Goal: Information Seeking & Learning: Learn about a topic

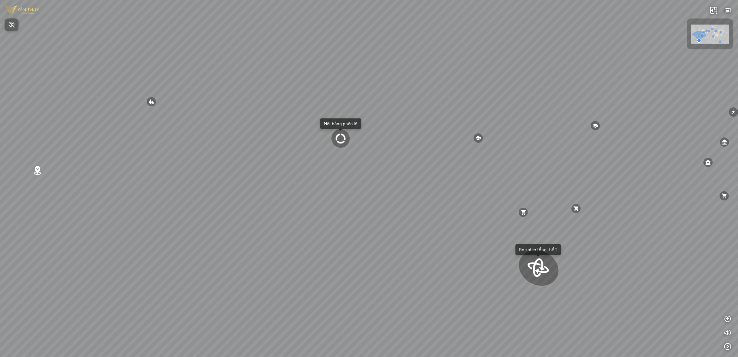
click at [392, 78] on div at bounding box center [369, 178] width 738 height 357
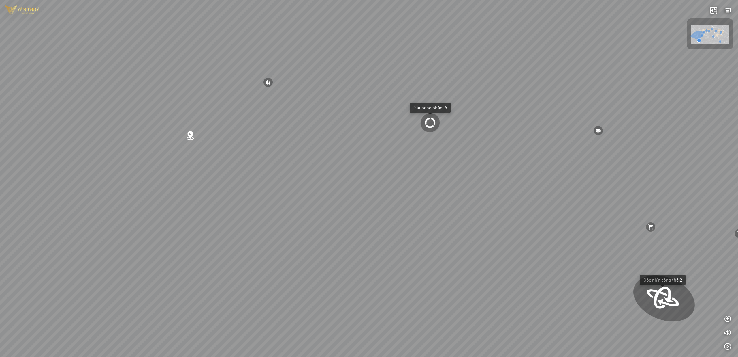
drag, startPoint x: 373, startPoint y: 88, endPoint x: 467, endPoint y: 71, distance: 95.6
click at [467, 71] on div "Trường THCS Yên Lạc 1 km Điện máy Tiến Liễu 250 m UBND Huyện Yên Thủy 1 km Siêu…" at bounding box center [369, 178] width 738 height 357
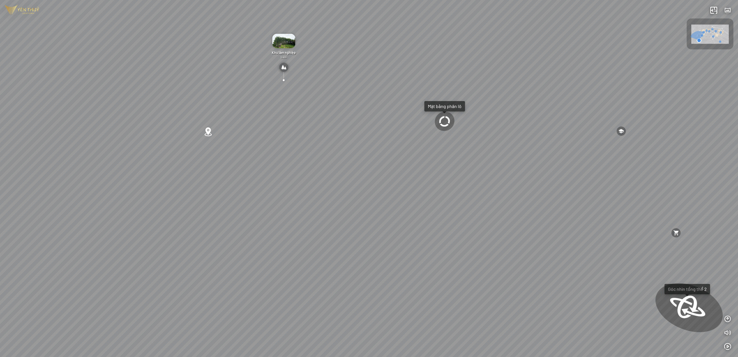
drag, startPoint x: 349, startPoint y: 116, endPoint x: 193, endPoint y: 99, distance: 156.7
click at [237, 104] on div "Trường THCS Yên Lạc 1 km Điện máy Tiến Liễu 250 m UBND Huyện Yên Thủy 1 km Siêu…" at bounding box center [369, 178] width 738 height 357
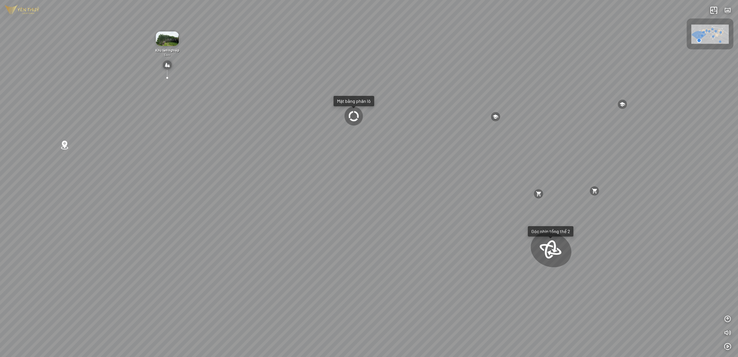
drag, startPoint x: 500, startPoint y: 119, endPoint x: 299, endPoint y: 107, distance: 201.7
click at [299, 107] on div "Trường THCS Yên Lạc 1 km Điện máy Tiến Liễu 250 m UBND Huyện Yên Thủy 1 km Siêu…" at bounding box center [369, 178] width 738 height 357
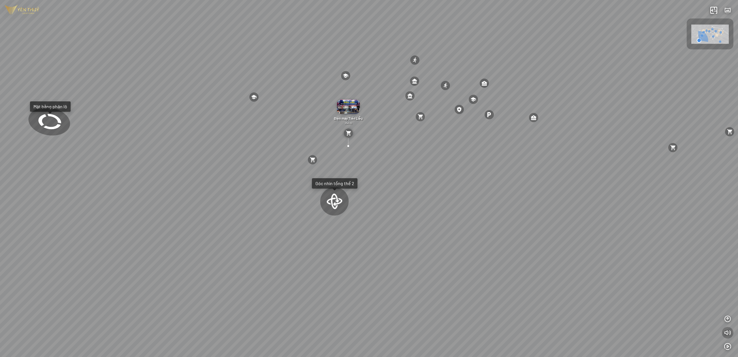
click at [729, 333] on icon "button" at bounding box center [728, 332] width 7 height 7
drag, startPoint x: 389, startPoint y: 191, endPoint x: 437, endPoint y: 195, distance: 48.4
click at [410, 193] on div "Trường THCS Yên Lạc 1 km Điện máy Tiến Liễu 250 m UBND Huyện Yên Thủy 1 km Siêu…" at bounding box center [369, 178] width 738 height 357
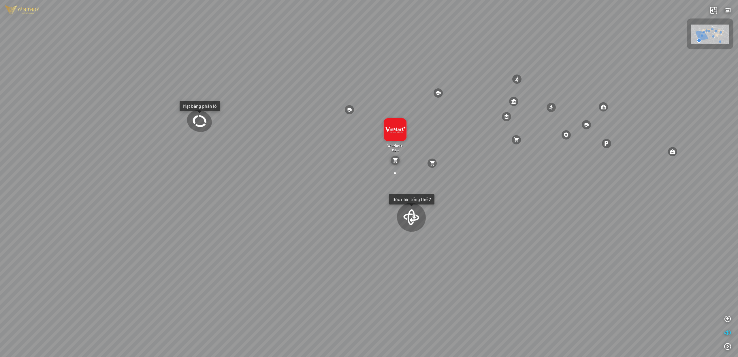
click at [414, 217] on div at bounding box center [411, 217] width 32 height 33
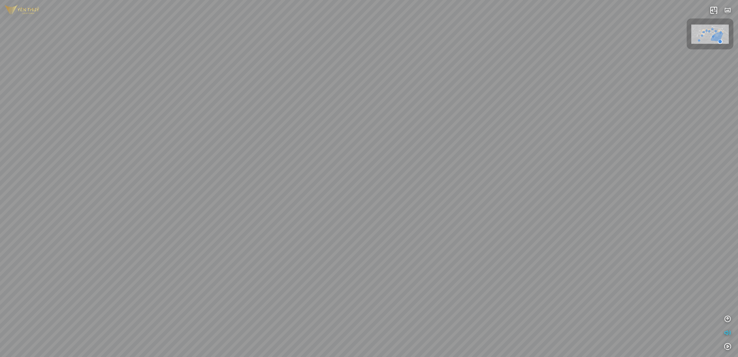
drag, startPoint x: 286, startPoint y: 168, endPoint x: 393, endPoint y: 161, distance: 107.3
click at [393, 161] on div at bounding box center [369, 178] width 738 height 357
click at [725, 331] on icon "button" at bounding box center [728, 332] width 7 height 7
drag, startPoint x: 491, startPoint y: 215, endPoint x: 542, endPoint y: 218, distance: 51.4
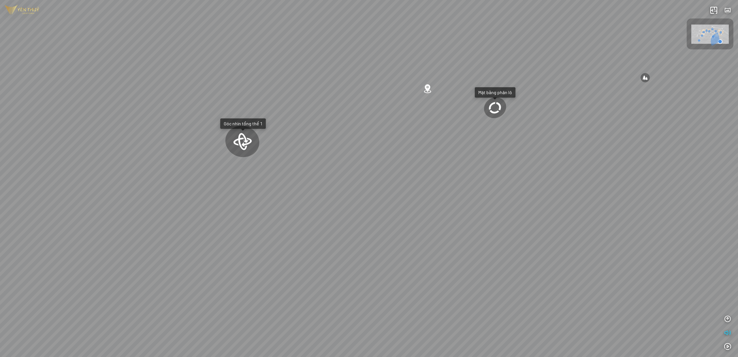
click at [542, 218] on div "Trường THCS Yên Lạc 1 km Trường THPT Yên Thủy A 1.7 km SVĐ Số 2 1.5 km Ngân hàn…" at bounding box center [369, 178] width 738 height 357
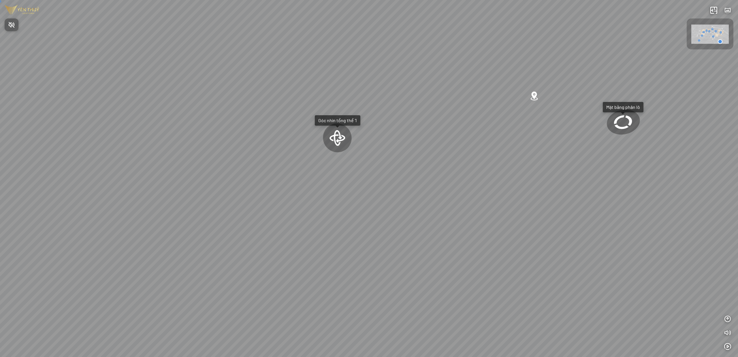
drag, startPoint x: 481, startPoint y: 92, endPoint x: 390, endPoint y: 93, distance: 90.9
click at [390, 93] on div at bounding box center [369, 178] width 738 height 357
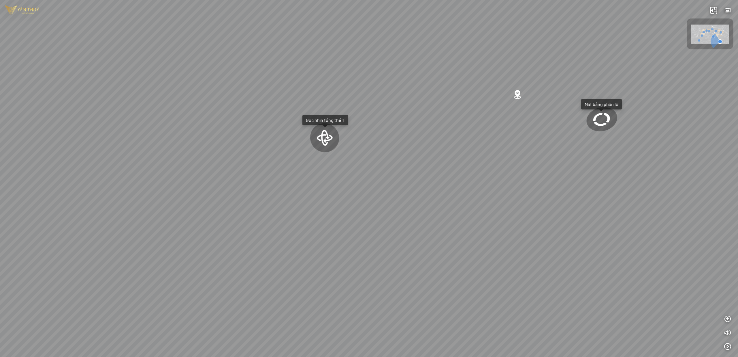
drag, startPoint x: 482, startPoint y: 93, endPoint x: 316, endPoint y: 86, distance: 166.0
click at [362, 87] on div "Trường THCS Yên Lạc 1 km Trường THPT Yên Thủy A 1.7 km SVĐ Số 2 1.5 km Ngân hàn…" at bounding box center [369, 178] width 738 height 357
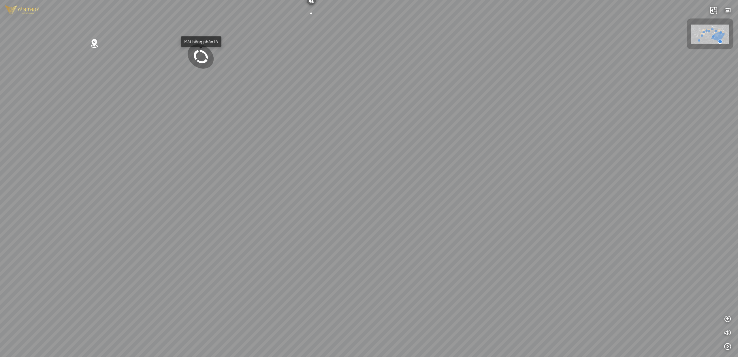
drag, startPoint x: 458, startPoint y: 197, endPoint x: 340, endPoint y: 118, distance: 142.6
click at [342, 118] on div "Trường THCS Yên Lạc 1 km Trường THPT Yên Thủy A 1.7 km SVĐ Số 2 1.5 km Ngân hàn…" at bounding box center [369, 178] width 738 height 357
drag, startPoint x: 501, startPoint y: 165, endPoint x: 467, endPoint y: 178, distance: 36.4
click at [468, 175] on div "Trường THCS Yên Lạc 1 km Trường THPT Yên Thủy A 1.7 km SVĐ Số 2 1.5 km Ngân hàn…" at bounding box center [369, 178] width 738 height 357
drag, startPoint x: 468, startPoint y: 75, endPoint x: 342, endPoint y: 101, distance: 128.6
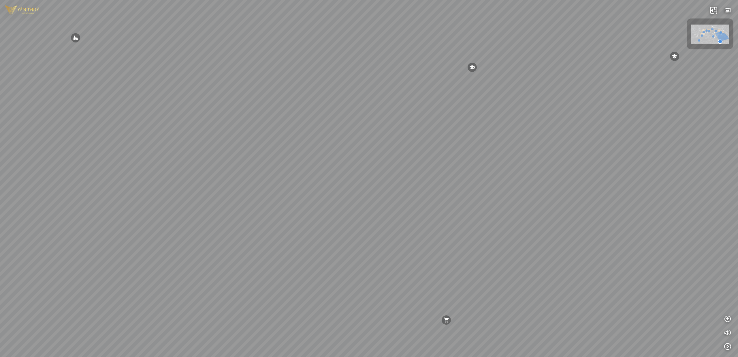
click at [379, 95] on div "Trường THCS Yên Lạc 1 km Trường THPT Yên Thủy A 1.7 km SVĐ Số 2 1.5 km Ngân hàn…" at bounding box center [369, 178] width 738 height 357
click at [412, 48] on img at bounding box center [413, 42] width 23 height 15
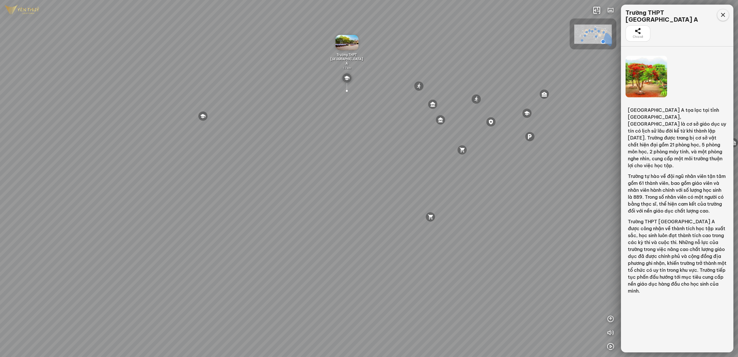
click at [727, 19] on div at bounding box center [724, 15] width 12 height 12
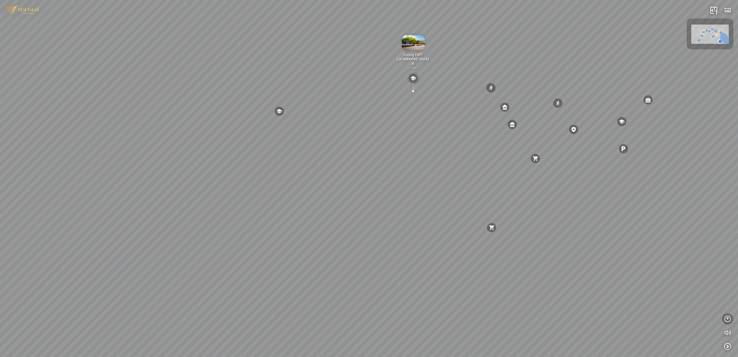
click at [725, 316] on icon "button" at bounding box center [728, 318] width 7 height 7
click at [729, 307] on icon "button" at bounding box center [728, 304] width 7 height 7
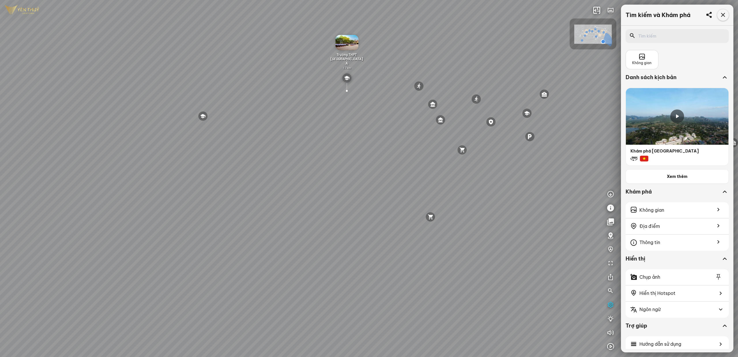
click at [722, 14] on icon at bounding box center [723, 15] width 7 height 7
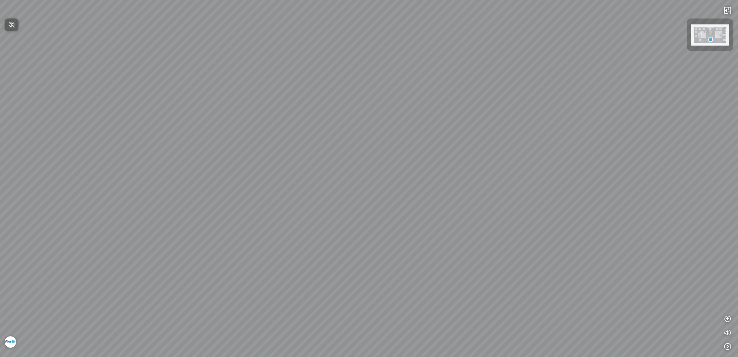
click at [15, 28] on span "Nhấn để bật âm thanh" at bounding box center [15, 24] width 0 height 7
drag, startPoint x: 432, startPoint y: 149, endPoint x: 235, endPoint y: 132, distance: 196.9
click at [235, 132] on div at bounding box center [369, 178] width 738 height 357
drag, startPoint x: 417, startPoint y: 203, endPoint x: 300, endPoint y: 194, distance: 117.2
click at [300, 194] on div at bounding box center [369, 178] width 738 height 357
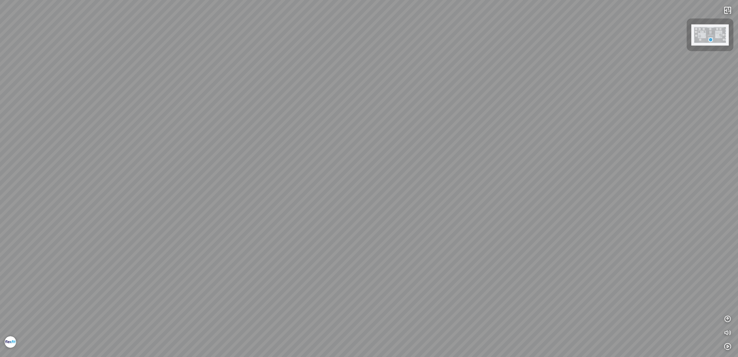
drag, startPoint x: 310, startPoint y: 220, endPoint x: 172, endPoint y: 215, distance: 137.9
click at [163, 219] on div at bounding box center [369, 178] width 738 height 357
drag, startPoint x: 627, startPoint y: 258, endPoint x: 334, endPoint y: 228, distance: 294.1
click at [362, 232] on div at bounding box center [369, 178] width 738 height 357
drag, startPoint x: 378, startPoint y: 184, endPoint x: 389, endPoint y: 204, distance: 22.5
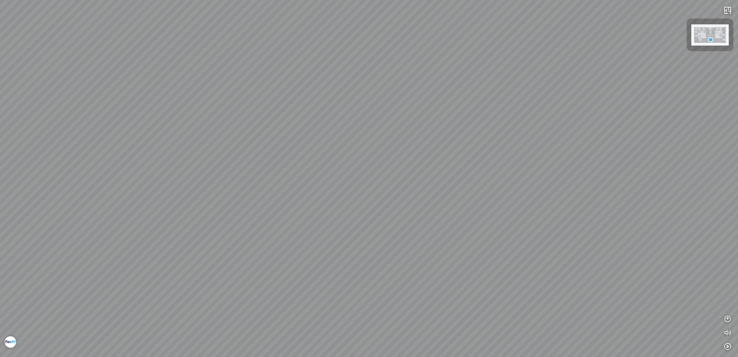
click at [389, 204] on div at bounding box center [369, 178] width 738 height 357
click at [358, 197] on div at bounding box center [369, 178] width 738 height 357
drag, startPoint x: 481, startPoint y: 201, endPoint x: 303, endPoint y: 183, distance: 178.9
click at [301, 194] on div at bounding box center [369, 178] width 738 height 357
drag, startPoint x: 436, startPoint y: 168, endPoint x: 412, endPoint y: 167, distance: 24.0
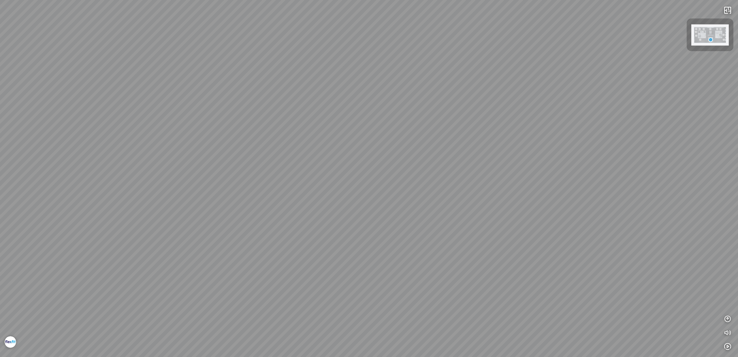
click at [416, 167] on div at bounding box center [369, 178] width 738 height 357
click at [721, 39] on img at bounding box center [710, 34] width 37 height 21
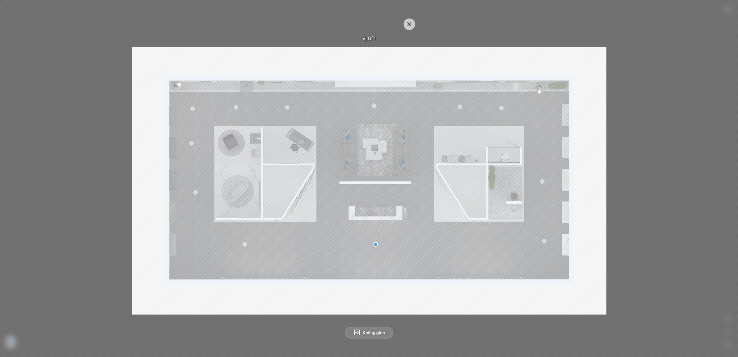
click at [503, 109] on div at bounding box center [501, 108] width 5 height 5
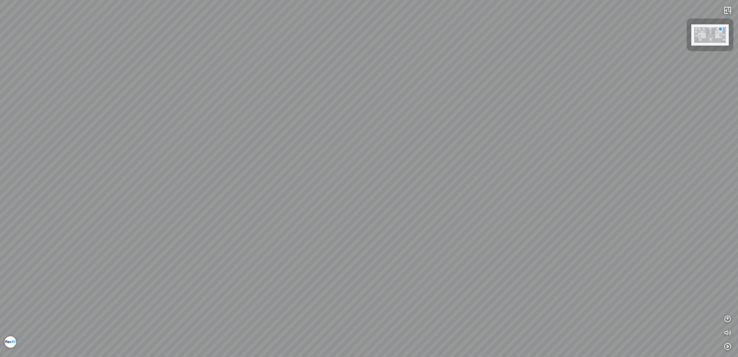
drag, startPoint x: 596, startPoint y: 171, endPoint x: 501, endPoint y: 166, distance: 95.1
click at [499, 166] on div at bounding box center [369, 178] width 738 height 357
drag, startPoint x: 547, startPoint y: 182, endPoint x: 342, endPoint y: 169, distance: 206.1
click at [342, 168] on div at bounding box center [369, 178] width 738 height 357
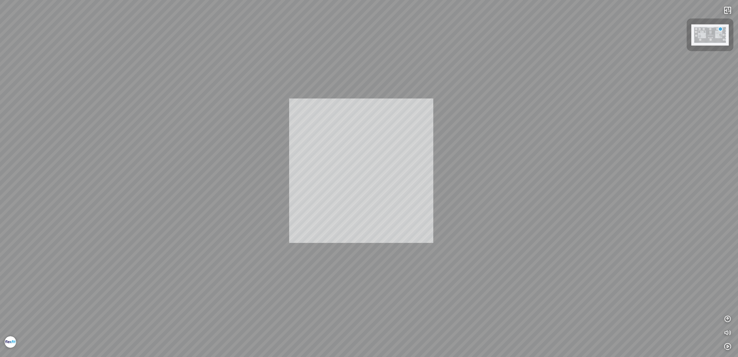
click at [360, 175] on div "INFO: krpano 1.20.8 (build 2020-09-15) INFO: HTML5/Desktop - Chrome 140.0 - Web…" at bounding box center [369, 178] width 738 height 357
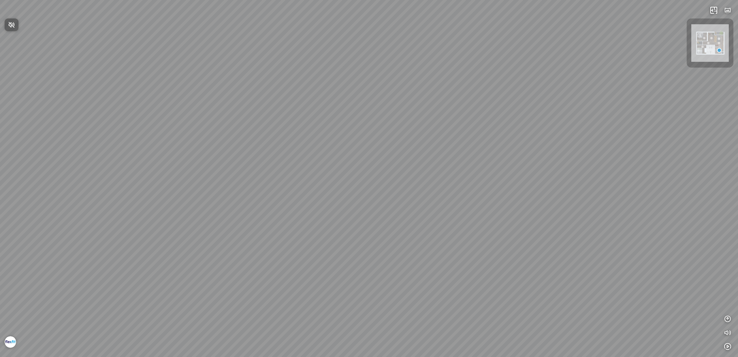
drag, startPoint x: 451, startPoint y: 234, endPoint x: 372, endPoint y: 228, distance: 79.2
click at [378, 230] on div at bounding box center [369, 178] width 738 height 357
drag, startPoint x: 388, startPoint y: 230, endPoint x: 317, endPoint y: 212, distance: 73.3
click at [354, 219] on div at bounding box center [369, 178] width 738 height 357
drag, startPoint x: 494, startPoint y: 197, endPoint x: 318, endPoint y: 207, distance: 177.1
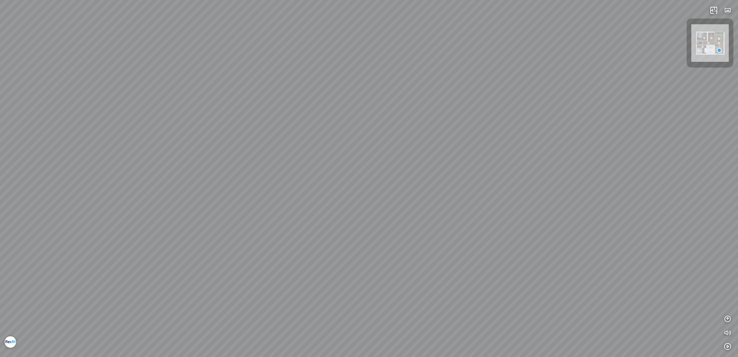
click at [322, 207] on div at bounding box center [369, 178] width 738 height 357
drag, startPoint x: 546, startPoint y: 170, endPoint x: 256, endPoint y: 152, distance: 290.7
click at [282, 154] on div at bounding box center [369, 178] width 738 height 357
drag, startPoint x: 254, startPoint y: 152, endPoint x: 77, endPoint y: 142, distance: 176.8
click at [84, 142] on div at bounding box center [369, 178] width 738 height 357
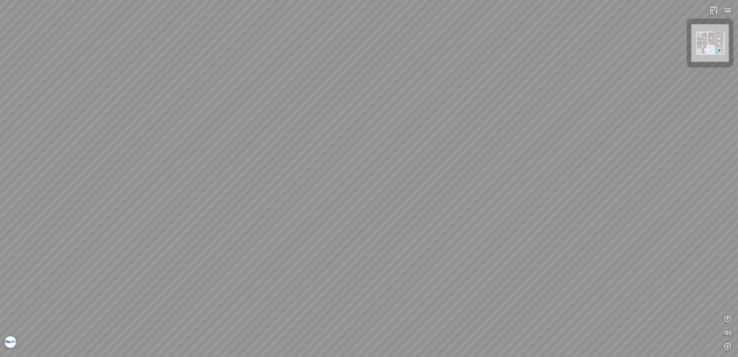
drag, startPoint x: 422, startPoint y: 149, endPoint x: 194, endPoint y: 149, distance: 228.7
click at [235, 149] on div at bounding box center [369, 178] width 738 height 357
click at [583, 243] on div at bounding box center [369, 178] width 738 height 357
drag, startPoint x: 455, startPoint y: 210, endPoint x: 427, endPoint y: 203, distance: 28.4
click at [427, 203] on div at bounding box center [369, 178] width 738 height 357
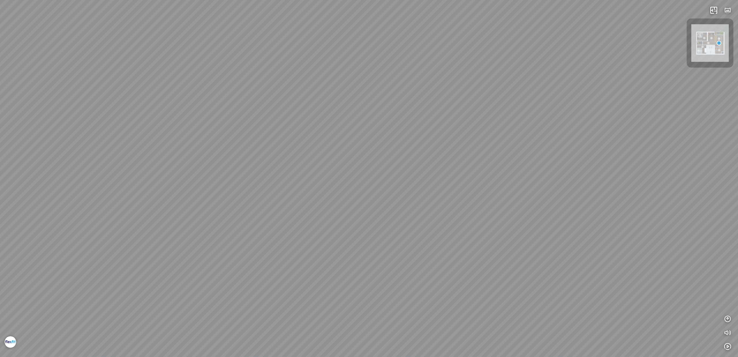
drag, startPoint x: 361, startPoint y: 182, endPoint x: 480, endPoint y: 181, distance: 119.4
click at [480, 181] on div "Master Bedroom Bedroom" at bounding box center [369, 178] width 738 height 357
drag, startPoint x: 650, startPoint y: 288, endPoint x: 499, endPoint y: 274, distance: 151.8
click at [538, 280] on div "Master Bedroom Bedroom" at bounding box center [369, 178] width 738 height 357
click at [726, 331] on icon "button" at bounding box center [728, 332] width 7 height 7
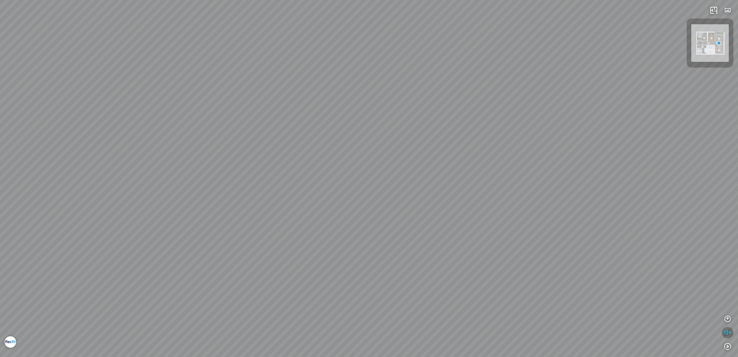
click at [726, 331] on icon "button" at bounding box center [728, 332] width 7 height 7
drag, startPoint x: 290, startPoint y: 213, endPoint x: 365, endPoint y: 216, distance: 75.6
click at [361, 217] on div "Master Bedroom Bedroom" at bounding box center [369, 178] width 738 height 357
drag, startPoint x: 365, startPoint y: 216, endPoint x: 410, endPoint y: 215, distance: 45.0
click at [410, 215] on div "Master Bedroom Bedroom" at bounding box center [369, 178] width 738 height 357
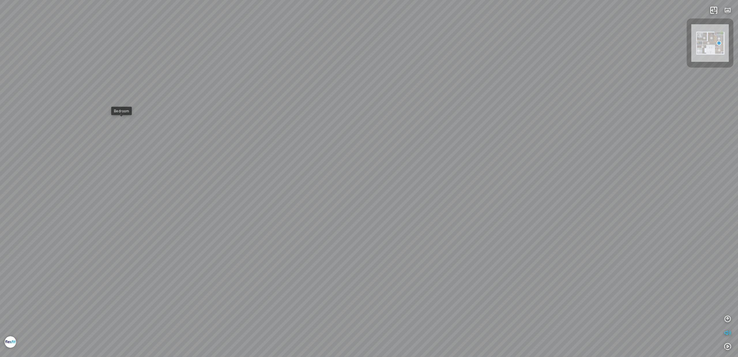
drag, startPoint x: 410, startPoint y: 215, endPoint x: 451, endPoint y: 215, distance: 40.4
click at [451, 215] on div "Master Bedroom Bedroom" at bounding box center [369, 178] width 738 height 357
click at [15, 24] on span "Nhấn để bật âm thanh" at bounding box center [15, 24] width 0 height 7
drag, startPoint x: 444, startPoint y: 152, endPoint x: 240, endPoint y: 131, distance: 204.8
click at [251, 134] on div "Floor 2" at bounding box center [369, 178] width 738 height 357
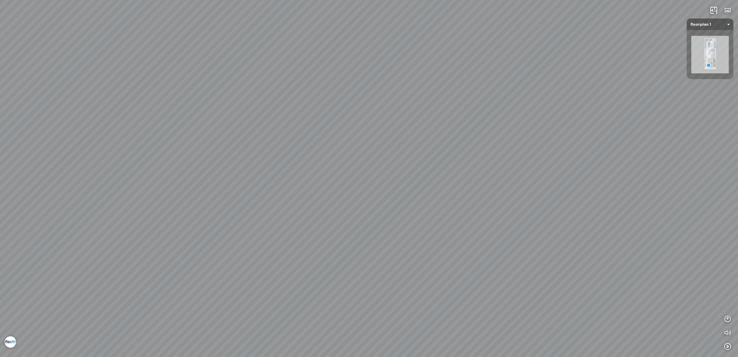
drag, startPoint x: 505, startPoint y: 160, endPoint x: 307, endPoint y: 152, distance: 197.4
click at [351, 153] on div "Floor 2" at bounding box center [369, 178] width 738 height 357
drag, startPoint x: 608, startPoint y: 163, endPoint x: 174, endPoint y: 123, distance: 436.2
click at [239, 129] on div "Floor 2" at bounding box center [369, 178] width 738 height 357
drag, startPoint x: 402, startPoint y: 140, endPoint x: 282, endPoint y: 157, distance: 120.3
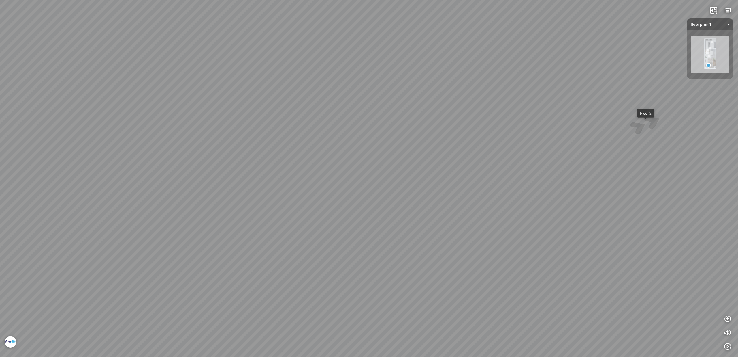
click at [286, 155] on div "Floor 2" at bounding box center [369, 178] width 738 height 357
drag, startPoint x: 365, startPoint y: 156, endPoint x: 362, endPoint y: 203, distance: 47.7
click at [363, 200] on div "Floor 2" at bounding box center [369, 178] width 738 height 357
click at [483, 194] on div at bounding box center [480, 203] width 25 height 23
drag, startPoint x: 483, startPoint y: 194, endPoint x: 539, endPoint y: 158, distance: 66.2
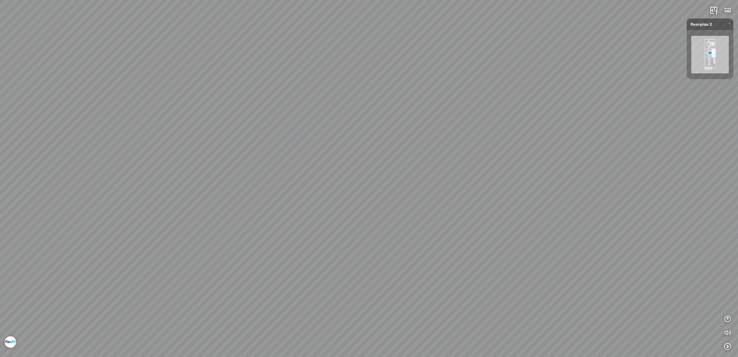
click at [538, 158] on div at bounding box center [369, 178] width 738 height 357
drag, startPoint x: 299, startPoint y: 166, endPoint x: 457, endPoint y: 166, distance: 158.6
click at [449, 166] on div "Master Bedroom Bedroom 1 Bedroom 2 Floor 1" at bounding box center [369, 178] width 738 height 357
click at [647, 127] on div "Bedroom 2" at bounding box center [639, 129] width 21 height 5
click at [727, 333] on icon "button" at bounding box center [728, 332] width 7 height 7
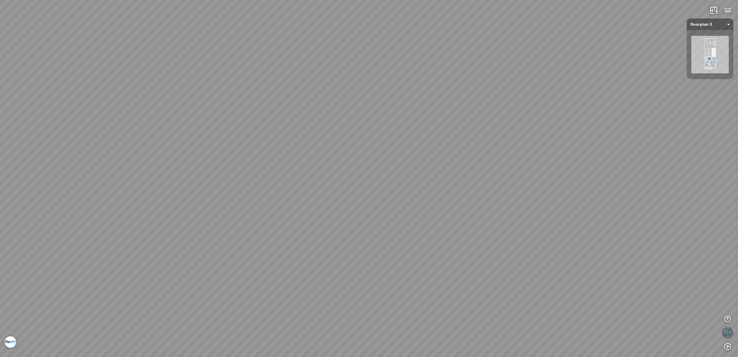
click at [727, 333] on icon "button" at bounding box center [728, 332] width 7 height 7
click at [504, 236] on div "Floor 2" at bounding box center [369, 178] width 738 height 357
drag, startPoint x: 495, startPoint y: 235, endPoint x: 506, endPoint y: 236, distance: 11.0
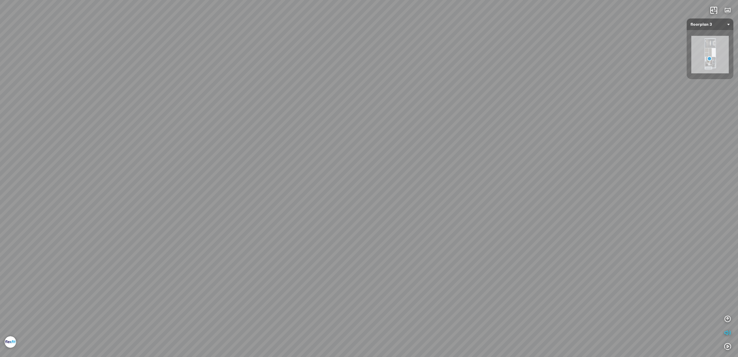
click at [506, 236] on div "Floor 2" at bounding box center [369, 178] width 738 height 357
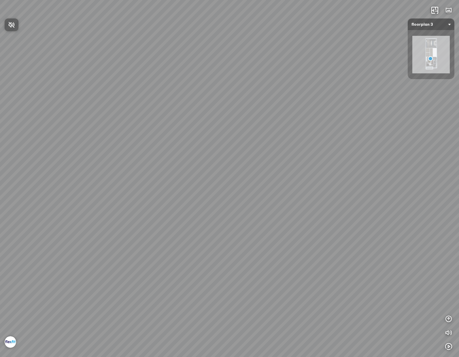
drag, startPoint x: 297, startPoint y: 140, endPoint x: 265, endPoint y: 141, distance: 32.3
click at [265, 141] on div at bounding box center [229, 178] width 459 height 357
drag, startPoint x: 254, startPoint y: 157, endPoint x: 194, endPoint y: 159, distance: 59.4
click at [205, 159] on div "Floor 2" at bounding box center [229, 178] width 459 height 357
drag, startPoint x: 223, startPoint y: 158, endPoint x: 325, endPoint y: 154, distance: 102.2
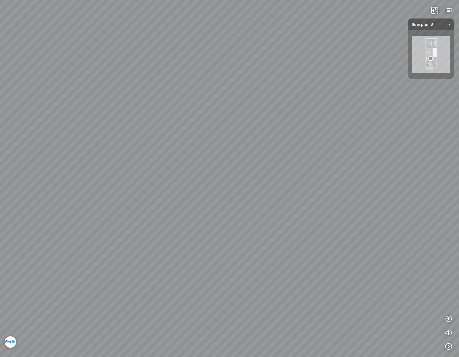
click at [325, 154] on div "Floor 2" at bounding box center [229, 178] width 459 height 357
drag, startPoint x: 294, startPoint y: 152, endPoint x: 358, endPoint y: 153, distance: 64.6
click at [358, 153] on div "Floor 2" at bounding box center [229, 178] width 459 height 357
drag, startPoint x: 315, startPoint y: 149, endPoint x: 347, endPoint y: 150, distance: 32.0
click at [347, 150] on div "Floor 2" at bounding box center [229, 178] width 459 height 357
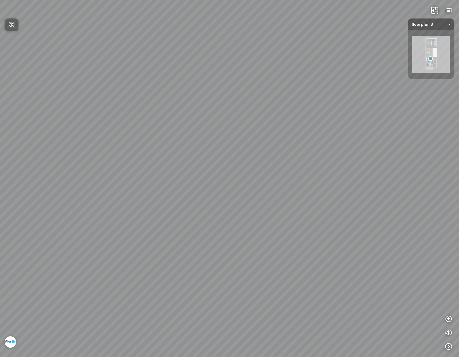
click at [390, 182] on div at bounding box center [229, 178] width 459 height 357
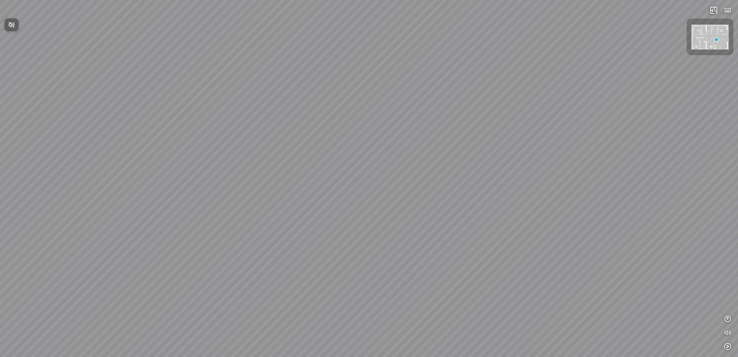
click at [12, 25] on icon "button" at bounding box center [11, 24] width 7 height 7
drag, startPoint x: 521, startPoint y: 106, endPoint x: 402, endPoint y: 104, distance: 118.9
click at [402, 104] on div at bounding box center [369, 178] width 738 height 357
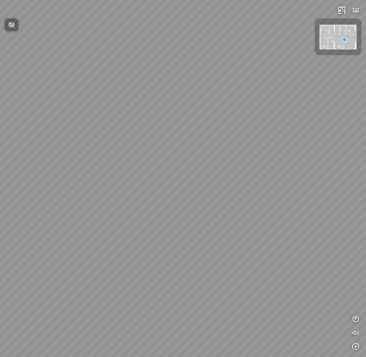
click at [297, 208] on div at bounding box center [183, 178] width 366 height 357
drag, startPoint x: 297, startPoint y: 208, endPoint x: 296, endPoint y: 172, distance: 36.4
click at [296, 172] on div at bounding box center [183, 178] width 366 height 357
click at [190, 200] on div at bounding box center [183, 178] width 366 height 357
drag, startPoint x: 207, startPoint y: 192, endPoint x: 235, endPoint y: 166, distance: 38.4
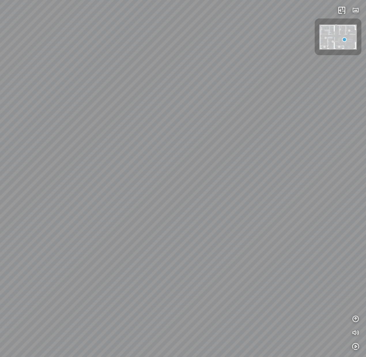
click at [235, 166] on div at bounding box center [183, 178] width 366 height 357
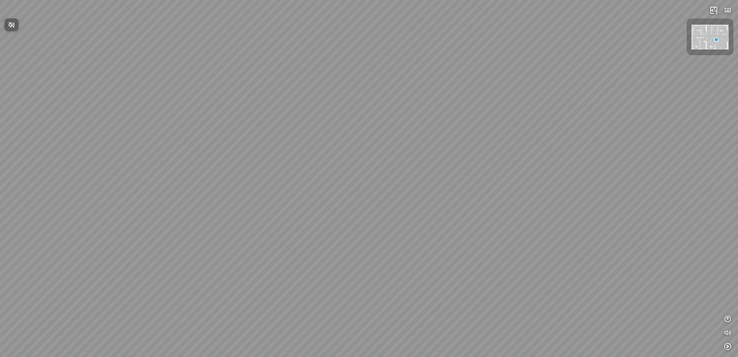
drag, startPoint x: 501, startPoint y: 112, endPoint x: 433, endPoint y: 115, distance: 68.7
click at [366, 115] on div at bounding box center [369, 178] width 738 height 357
drag, startPoint x: 392, startPoint y: 166, endPoint x: 299, endPoint y: 179, distance: 94.1
click at [299, 179] on div at bounding box center [369, 178] width 738 height 357
drag, startPoint x: 299, startPoint y: 179, endPoint x: 339, endPoint y: 145, distance: 52.2
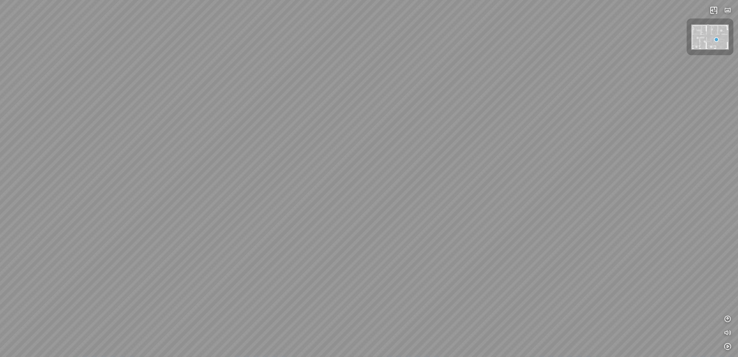
click at [339, 145] on div at bounding box center [369, 178] width 738 height 357
drag, startPoint x: 339, startPoint y: 145, endPoint x: 341, endPoint y: 166, distance: 20.8
click at [341, 166] on div at bounding box center [369, 178] width 738 height 357
drag, startPoint x: 341, startPoint y: 166, endPoint x: 418, endPoint y: 164, distance: 77.0
click at [366, 164] on div at bounding box center [369, 178] width 738 height 357
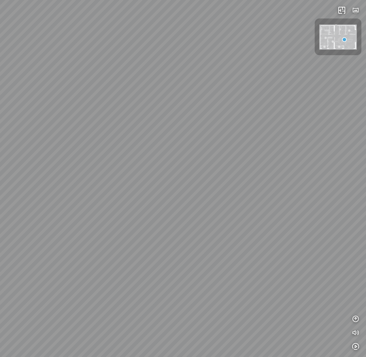
click at [314, 112] on div at bounding box center [183, 178] width 366 height 357
drag, startPoint x: 314, startPoint y: 112, endPoint x: 309, endPoint y: 134, distance: 22.6
click at [309, 134] on div at bounding box center [183, 178] width 366 height 357
click at [310, 265] on div at bounding box center [183, 178] width 366 height 357
drag, startPoint x: 340, startPoint y: 93, endPoint x: 303, endPoint y: 107, distance: 39.3
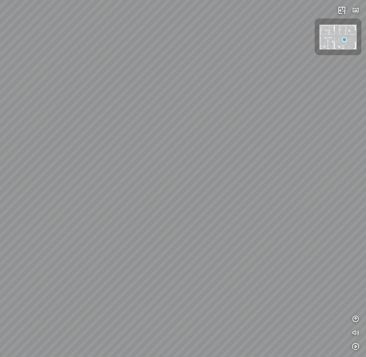
click at [303, 107] on div at bounding box center [183, 178] width 366 height 357
click at [355, 329] on icon "button" at bounding box center [355, 332] width 7 height 7
drag, startPoint x: 225, startPoint y: 174, endPoint x: 188, endPoint y: 169, distance: 36.6
click at [188, 169] on div at bounding box center [183, 178] width 366 height 357
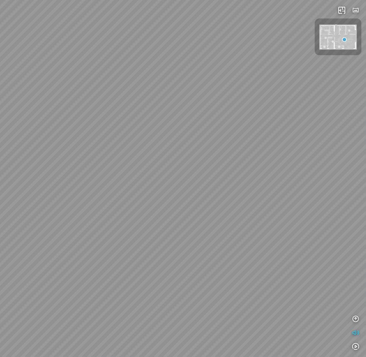
drag, startPoint x: 239, startPoint y: 152, endPoint x: 306, endPoint y: 140, distance: 67.3
click at [301, 144] on div at bounding box center [183, 178] width 366 height 357
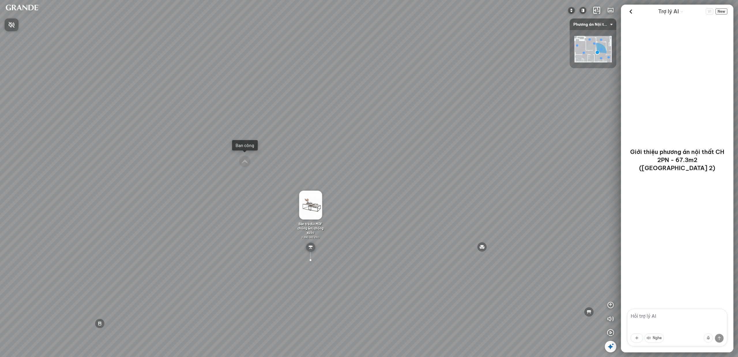
click at [517, 168] on div at bounding box center [369, 178] width 738 height 357
click at [517, 168] on div "Bàn ăn MDF chống ẩm, chống xước 2.890.000 VND Ghế ăn bọc da 1.450.000 VND Sofa …" at bounding box center [369, 178] width 738 height 357
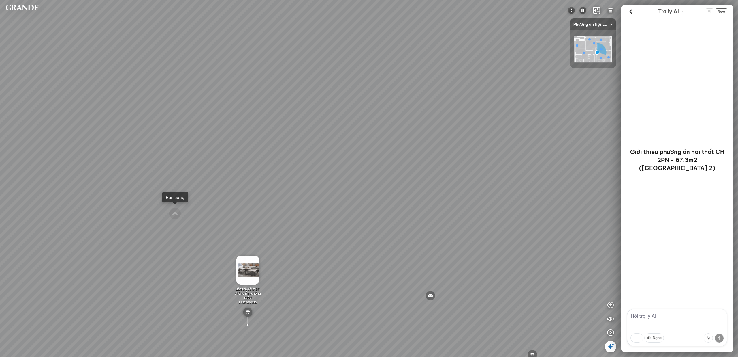
drag, startPoint x: 496, startPoint y: 184, endPoint x: 474, endPoint y: 203, distance: 28.7
click at [474, 203] on div "Bàn ăn MDF chống ẩm, chống xước 2.890.000 VND Ghế ăn bọc da 1.450.000 VND Sofa …" at bounding box center [369, 178] width 738 height 357
drag, startPoint x: 462, startPoint y: 153, endPoint x: 335, endPoint y: 123, distance: 130.2
click at [354, 128] on div "Bàn ăn MDF chống ẩm, chống xước 2.890.000 VND Ghế ăn bọc da 1.450.000 VND Sofa …" at bounding box center [369, 178] width 738 height 357
click at [458, 111] on div "Bàn ăn MDF chống ẩm, chống xước 2.890.000 VND Ghế ăn bọc da 1.450.000 VND Sofa …" at bounding box center [369, 178] width 738 height 357
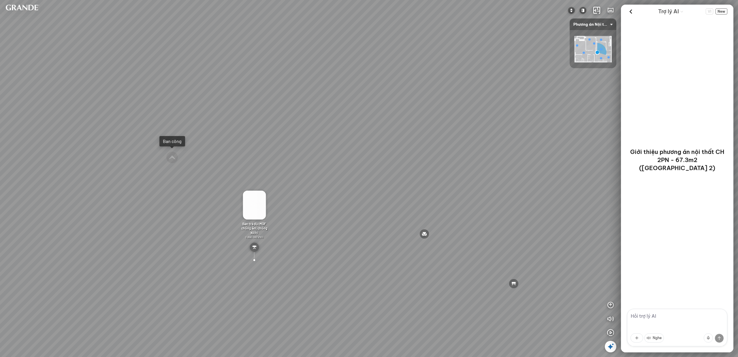
drag, startPoint x: 348, startPoint y: 113, endPoint x: 469, endPoint y: 105, distance: 120.8
click at [463, 105] on div "Bàn ăn MDF chống ẩm, chống xước 2.890.000 VND Ghế ăn bọc da 1.450.000 VND Sofa …" at bounding box center [369, 178] width 738 height 357
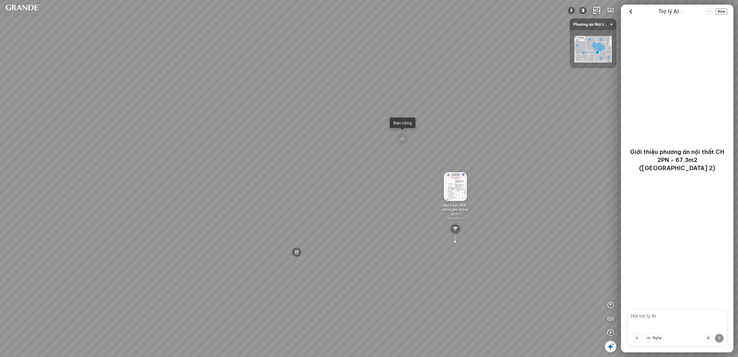
drag, startPoint x: 420, startPoint y: 106, endPoint x: 311, endPoint y: 59, distance: 119.4
click at [311, 59] on div "Bàn ăn MDF chống ẩm, chống xước 2.890.000 VND Ghế ăn bọc da 1.450.000 VND Sofa …" at bounding box center [369, 178] width 738 height 357
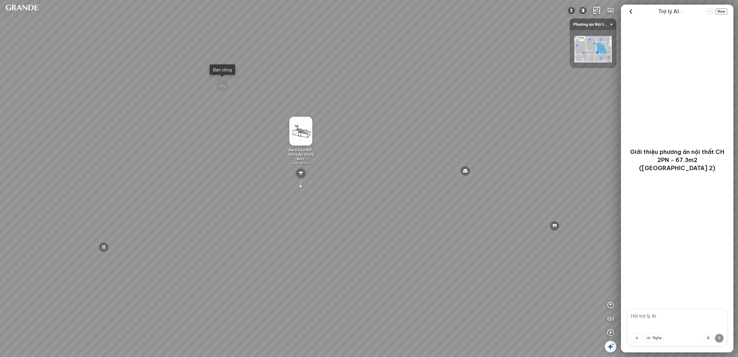
click at [18, 19] on div "Bàn ăn MDF chống ẩm, chống xước 2.890.000 VND Ghế ăn bọc da 1.450.000 VND Sofa …" at bounding box center [369, 178] width 738 height 357
drag, startPoint x: 331, startPoint y: 97, endPoint x: 316, endPoint y: 99, distance: 15.0
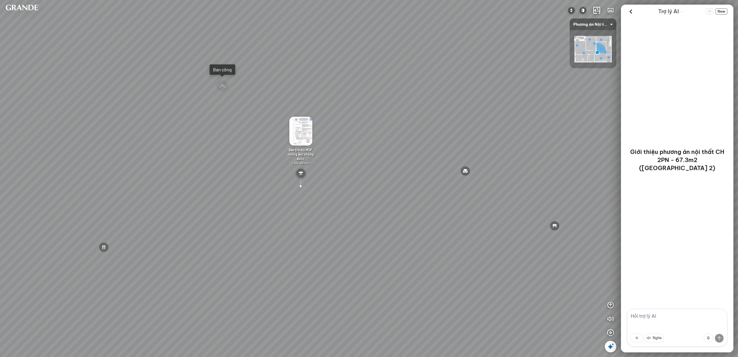
click at [324, 98] on div "Bàn ăn MDF chống ẩm, chống xước 2.890.000 VND Ghế ăn bọc da 1.450.000 VND Sofa …" at bounding box center [369, 178] width 738 height 357
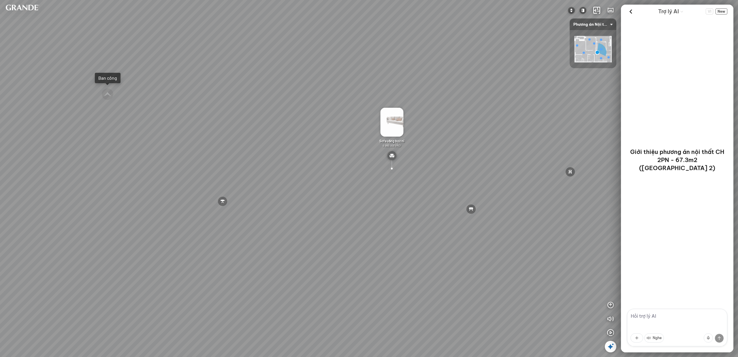
click at [420, 212] on div "Bàn ăn MDF chống ẩm, chống xước 2.890.000 VND Ghế ăn bọc da 1.450.000 VND Sofa …" at bounding box center [369, 178] width 738 height 357
drag, startPoint x: 438, startPoint y: 184, endPoint x: 302, endPoint y: 177, distance: 136.9
click at [310, 179] on div at bounding box center [369, 178] width 738 height 357
click at [15, 25] on span "Nhấn để bật âm thanh" at bounding box center [15, 24] width 0 height 7
drag, startPoint x: 449, startPoint y: 128, endPoint x: 289, endPoint y: 106, distance: 161.1
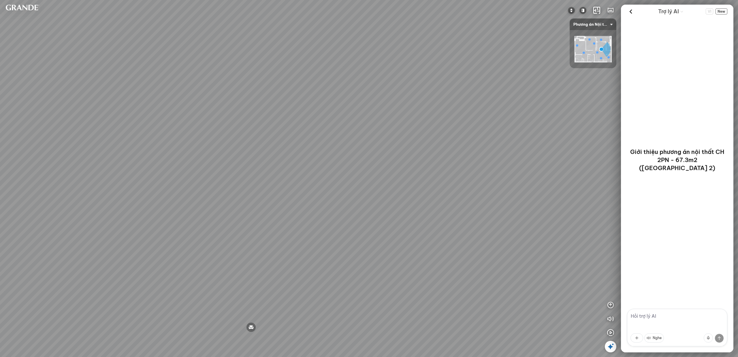
click at [289, 106] on div "Kệ TV minimalist 3.380.000 VND Bàn trà đôi MDF chống ẩm, chống xước 2.890.000 V…" at bounding box center [369, 178] width 738 height 357
drag, startPoint x: 414, startPoint y: 199, endPoint x: 265, endPoint y: 197, distance: 149.1
click at [265, 197] on div "Kệ TV minimalist 3.380.000 VND Bàn trà đôi MDF chống ẩm, chống xước 2.890.000 V…" at bounding box center [369, 178] width 738 height 357
click at [364, 163] on div at bounding box center [369, 178] width 738 height 357
drag, startPoint x: 430, startPoint y: 183, endPoint x: 314, endPoint y: 171, distance: 116.6
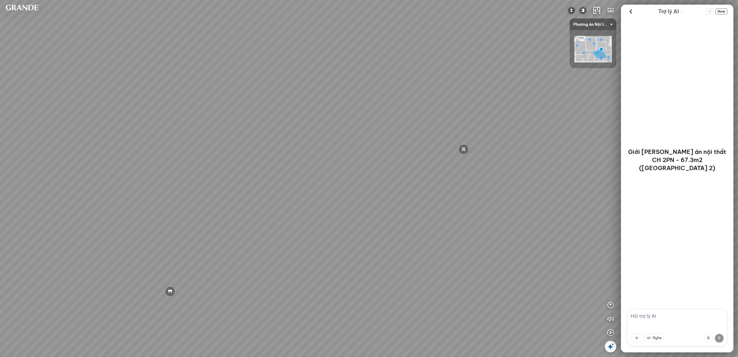
click at [314, 171] on div "Kệ TV minimalist 3.380.000 VND Bàn trà đôi MDF chống ẩm, chống xước 2.890.000 V…" at bounding box center [369, 178] width 738 height 357
click at [363, 183] on div at bounding box center [369, 178] width 738 height 357
drag, startPoint x: 421, startPoint y: 97, endPoint x: 428, endPoint y: 98, distance: 7.1
click at [428, 98] on div "Kệ TV minimalist 3.380.000 VND Bàn trà đôi MDF chống ẩm, chống xước 2.890.000 V…" at bounding box center [369, 178] width 738 height 357
drag, startPoint x: 320, startPoint y: 157, endPoint x: 179, endPoint y: 157, distance: 141.6
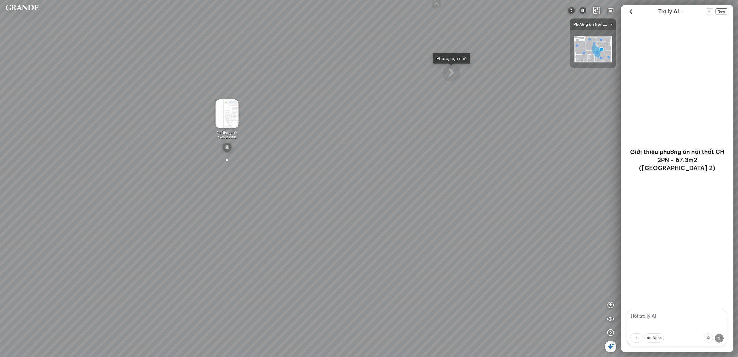
click at [179, 157] on div "Kệ TV minimalist 3.380.000 VND Bàn trà đôi MDF chống ẩm, chống xước 2.890.000 V…" at bounding box center [369, 178] width 738 height 357
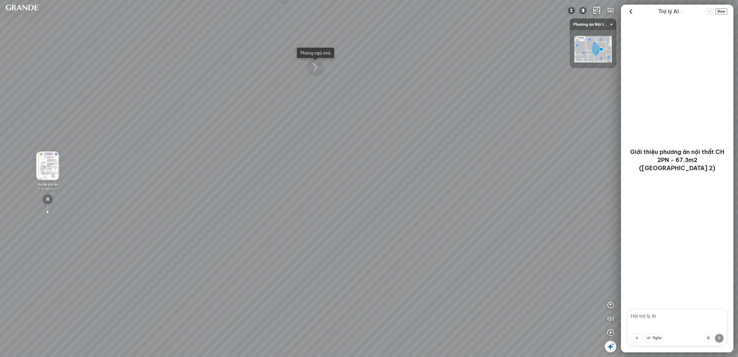
drag, startPoint x: 272, startPoint y: 164, endPoint x: 261, endPoint y: 163, distance: 11.6
click at [261, 163] on div "Kệ TV minimalist 3.380.000 VND Bàn trà đôi MDF chống ẩm, chống xước 2.890.000 V…" at bounding box center [369, 178] width 738 height 357
drag, startPoint x: 264, startPoint y: 154, endPoint x: 286, endPoint y: 206, distance: 55.8
click at [286, 205] on div "Kệ TV minimalist 3.380.000 VND Bàn trà đôi MDF chống ẩm, chống xước 2.890.000 V…" at bounding box center [369, 178] width 738 height 357
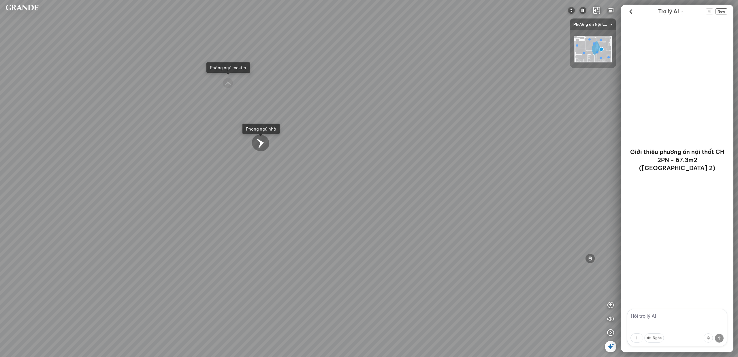
drag, startPoint x: 409, startPoint y: 193, endPoint x: 357, endPoint y: 205, distance: 53.0
click at [359, 204] on div "Kệ TV minimalist 3.380.000 VND Bàn trà đôi MDF chống ẩm, chống xước 2.890.000 V…" at bounding box center [369, 178] width 738 height 357
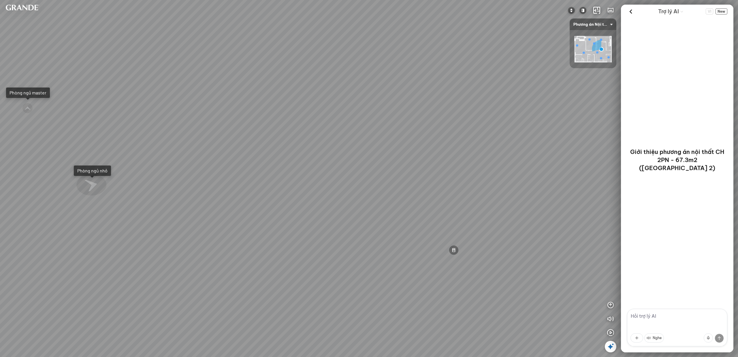
click at [357, 119] on div "Kệ TV minimalist 3.380.000 VND Bàn trà đôi MDF chống ẩm, chống xước 2.890.000 V…" at bounding box center [369, 178] width 738 height 357
drag, startPoint x: 444, startPoint y: 135, endPoint x: 515, endPoint y: 143, distance: 71.1
click at [511, 143] on div "Kệ TV minimalist 3.380.000 VND Bàn trà đôi MDF chống ẩm, chống xước 2.890.000 V…" at bounding box center [369, 178] width 738 height 357
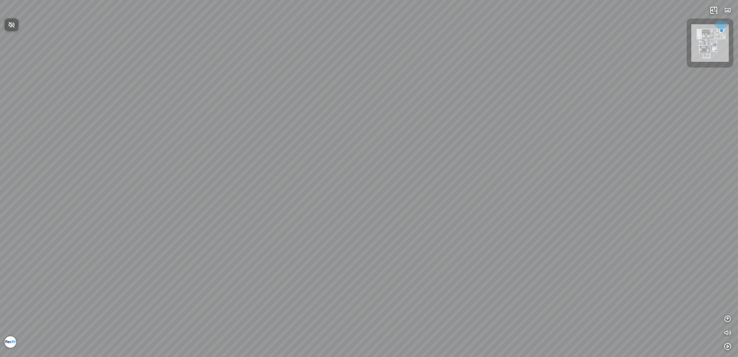
click at [12, 26] on icon "button" at bounding box center [11, 24] width 7 height 7
drag, startPoint x: 439, startPoint y: 142, endPoint x: 357, endPoint y: 144, distance: 81.7
click at [357, 144] on div at bounding box center [369, 178] width 738 height 357
drag, startPoint x: 341, startPoint y: 197, endPoint x: 336, endPoint y: 104, distance: 92.7
click at [336, 114] on div at bounding box center [369, 178] width 738 height 357
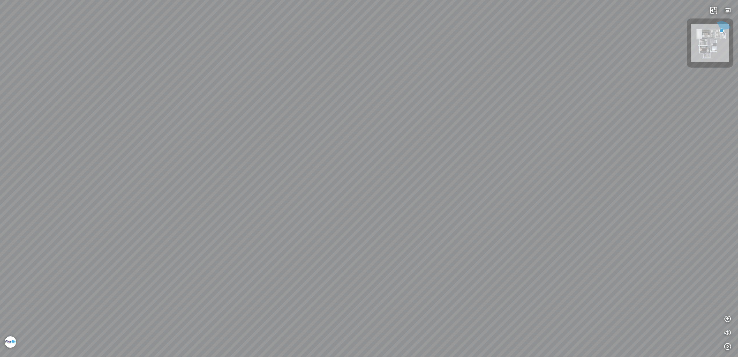
click at [349, 152] on div at bounding box center [369, 178] width 738 height 357
click at [341, 137] on div at bounding box center [343, 136] width 4 height 4
click at [345, 116] on div at bounding box center [369, 178] width 738 height 357
click at [342, 139] on div at bounding box center [369, 178] width 738 height 357
drag, startPoint x: 418, startPoint y: 162, endPoint x: 344, endPoint y: 152, distance: 74.8
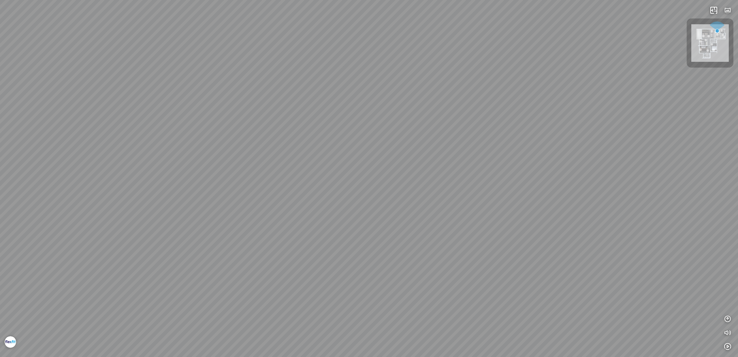
click at [346, 152] on div at bounding box center [369, 178] width 738 height 357
drag, startPoint x: 494, startPoint y: 162, endPoint x: 376, endPoint y: 151, distance: 118.8
click at [377, 151] on div "Casia Side table 2.500.000 VND Induction Cooker HC-I603D 20.793.636 VND Casia S…" at bounding box center [369, 178] width 738 height 357
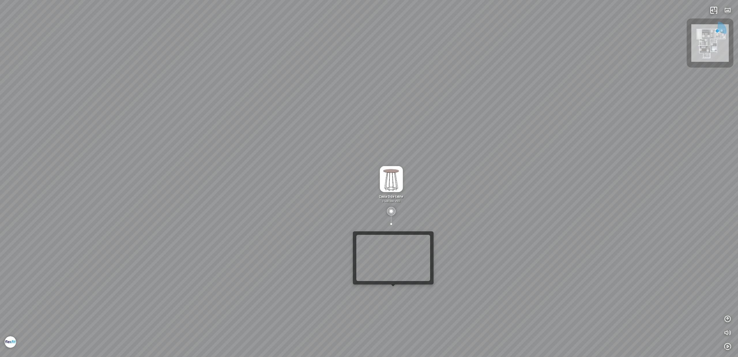
click at [393, 288] on div at bounding box center [393, 286] width 4 height 4
click at [394, 292] on div "Casia Side table 2.500.000 VND Induction Cooker HC-I603D 20.793.636 VND Casia S…" at bounding box center [369, 178] width 738 height 357
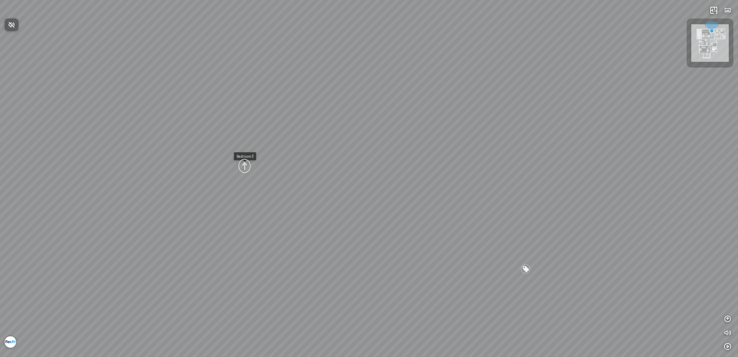
click at [8, 25] on icon "button" at bounding box center [11, 24] width 7 height 7
drag, startPoint x: 370, startPoint y: 117, endPoint x: 293, endPoint y: 105, distance: 78.5
click at [293, 105] on div "Casia Side table 2.500.000 VND Grand Jacques Sofa 16.430.960 VND Casia Side tab…" at bounding box center [369, 178] width 738 height 357
click at [401, 203] on img at bounding box center [402, 197] width 23 height 12
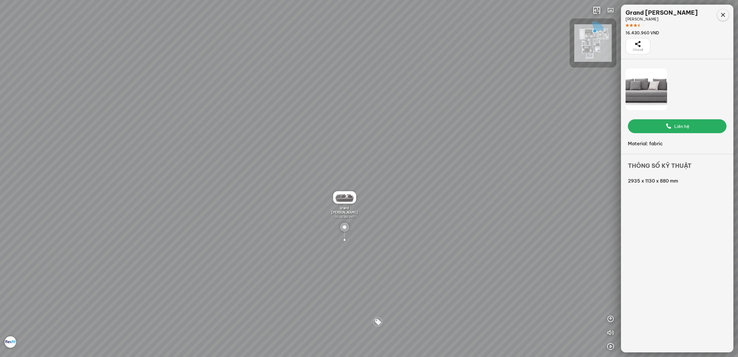
click at [724, 14] on icon at bounding box center [723, 15] width 7 height 7
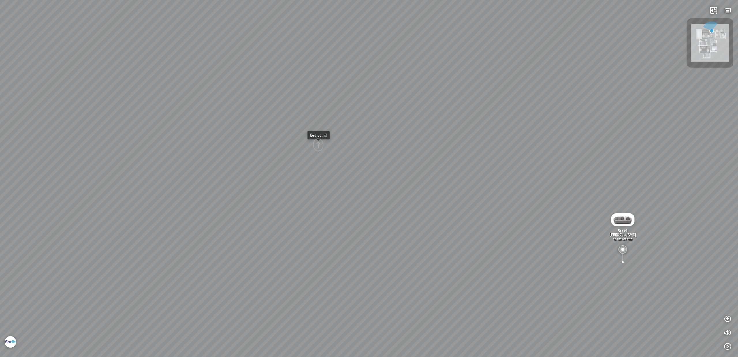
drag, startPoint x: 342, startPoint y: 115, endPoint x: 525, endPoint y: 110, distance: 183.8
click at [525, 110] on div "Casia Side table 2.500.000 VND Grand Jacques Sofa 16.430.960 VND Casia Side tab…" at bounding box center [369, 178] width 738 height 357
drag, startPoint x: 500, startPoint y: 195, endPoint x: 457, endPoint y: 142, distance: 68.1
click at [457, 142] on div "Casia Side table 2.500.000 VND Grand Jacques Sofa 16.430.960 VND Casia Side tab…" at bounding box center [369, 178] width 738 height 357
drag, startPoint x: 406, startPoint y: 198, endPoint x: 498, endPoint y: 202, distance: 91.8
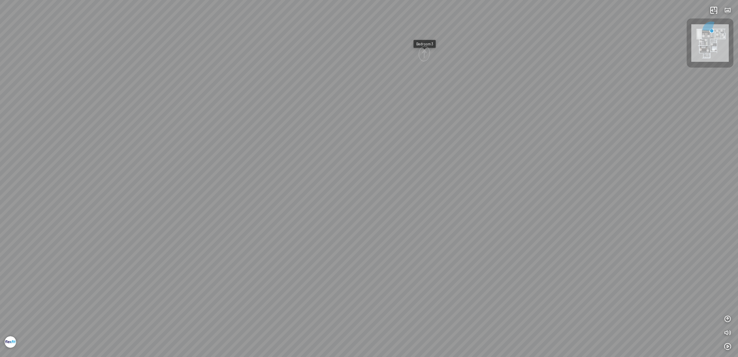
click at [498, 202] on div "Casia Side table 2.500.000 VND Grand Jacques Sofa 16.430.960 VND Casia Side tab…" at bounding box center [369, 178] width 738 height 357
drag, startPoint x: 442, startPoint y: 234, endPoint x: 354, endPoint y: 232, distance: 87.7
click at [375, 233] on div "Casia Side table 2.500.000 VND Grand Jacques Sofa 16.430.960 VND Casia Side tab…" at bounding box center [369, 178] width 738 height 357
click at [487, 201] on div "Casia Side table 2.500.000 VND Grand Jacques Sofa 16.430.960 VND Casia Side tab…" at bounding box center [369, 178] width 738 height 357
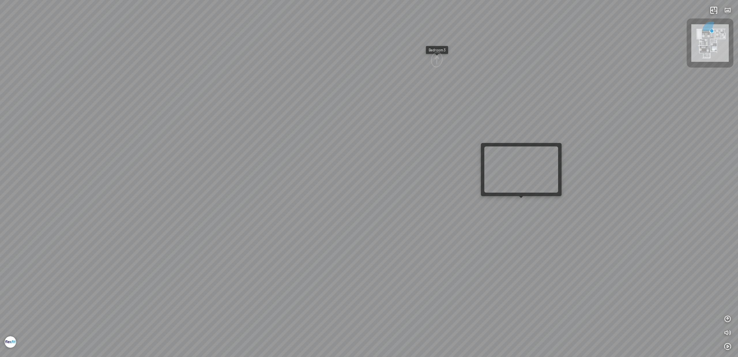
click at [520, 197] on div at bounding box center [521, 198] width 4 height 4
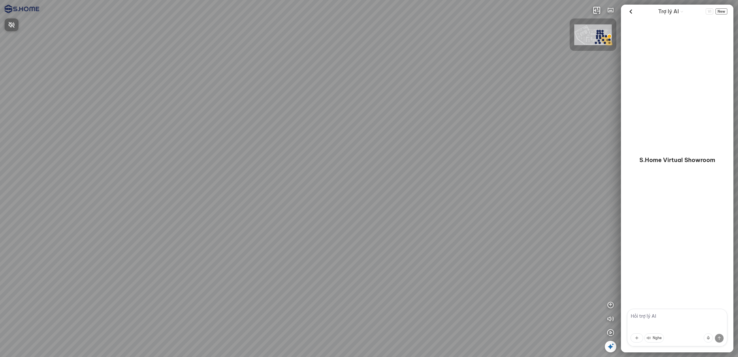
click at [15, 25] on span "Nhấn để bật âm thanh" at bounding box center [15, 24] width 0 height 7
drag, startPoint x: 257, startPoint y: 116, endPoint x: 188, endPoint y: 109, distance: 69.9
click at [201, 110] on div at bounding box center [369, 178] width 738 height 357
drag, startPoint x: 362, startPoint y: 146, endPoint x: 263, endPoint y: 119, distance: 102.0
click at [263, 119] on div at bounding box center [369, 178] width 738 height 357
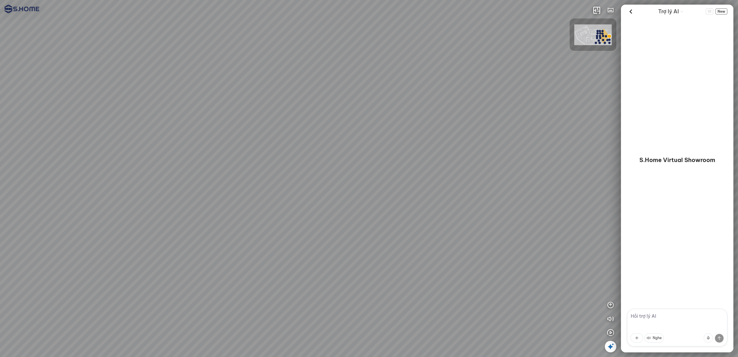
drag, startPoint x: 243, startPoint y: 115, endPoint x: 292, endPoint y: 182, distance: 82.9
click at [292, 180] on div at bounding box center [369, 178] width 738 height 357
drag, startPoint x: 291, startPoint y: 185, endPoint x: 339, endPoint y: 151, distance: 59.3
click at [326, 153] on div at bounding box center [369, 178] width 738 height 357
drag, startPoint x: 396, startPoint y: 169, endPoint x: 390, endPoint y: 167, distance: 6.7
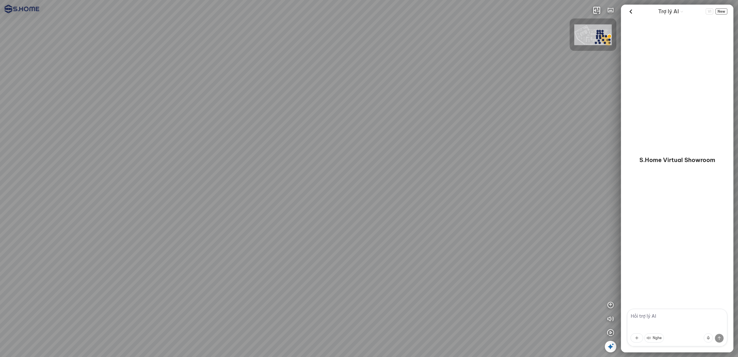
click at [434, 172] on div at bounding box center [369, 178] width 738 height 357
drag, startPoint x: 321, startPoint y: 157, endPoint x: 395, endPoint y: 99, distance: 94.2
click at [463, 155] on div at bounding box center [369, 178] width 738 height 357
drag, startPoint x: 502, startPoint y: 146, endPoint x: 372, endPoint y: 123, distance: 132.1
click at [389, 125] on div at bounding box center [369, 178] width 738 height 357
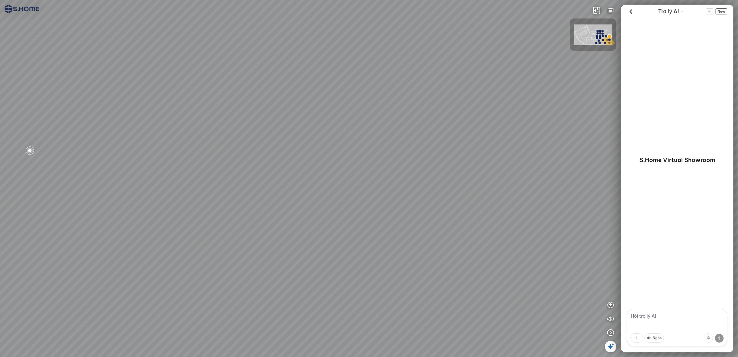
drag, startPoint x: 408, startPoint y: 139, endPoint x: 605, endPoint y: 147, distance: 197.1
click at [603, 146] on div at bounding box center [369, 178] width 738 height 357
click at [384, 58] on div at bounding box center [369, 178] width 738 height 357
drag, startPoint x: 412, startPoint y: 145, endPoint x: 264, endPoint y: 126, distance: 149.4
click at [264, 126] on div at bounding box center [369, 178] width 738 height 357
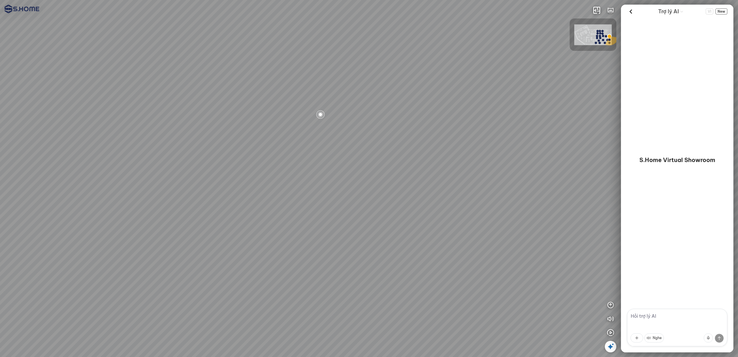
drag, startPoint x: 345, startPoint y: 134, endPoint x: 263, endPoint y: 132, distance: 82.0
click at [230, 132] on div at bounding box center [369, 178] width 738 height 357
click at [267, 217] on div at bounding box center [369, 178] width 738 height 357
drag, startPoint x: 431, startPoint y: 212, endPoint x: 314, endPoint y: 198, distance: 117.7
click at [324, 198] on div at bounding box center [369, 178] width 738 height 357
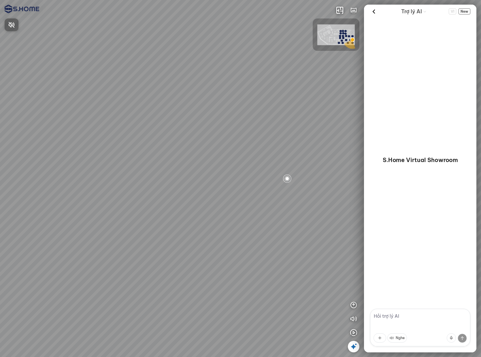
click at [234, 132] on div at bounding box center [240, 178] width 481 height 357
drag, startPoint x: 234, startPoint y: 132, endPoint x: 200, endPoint y: 125, distance: 34.5
click at [200, 125] on div at bounding box center [240, 178] width 481 height 357
click at [317, 132] on div at bounding box center [240, 178] width 481 height 357
drag, startPoint x: 209, startPoint y: 177, endPoint x: 242, endPoint y: 143, distance: 47.1
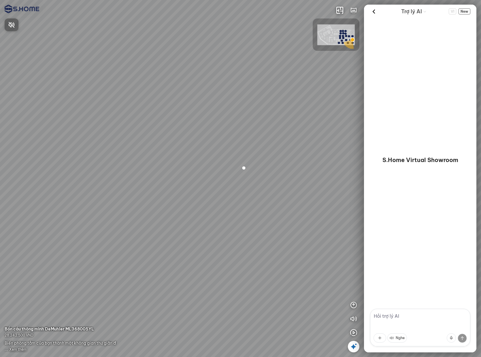
click at [242, 143] on div at bounding box center [240, 178] width 481 height 357
drag, startPoint x: 234, startPoint y: 153, endPoint x: 250, endPoint y: 119, distance: 37.2
click at [242, 143] on div at bounding box center [240, 178] width 481 height 357
drag, startPoint x: 253, startPoint y: 119, endPoint x: 295, endPoint y: 104, distance: 44.9
click at [295, 104] on div at bounding box center [240, 178] width 481 height 357
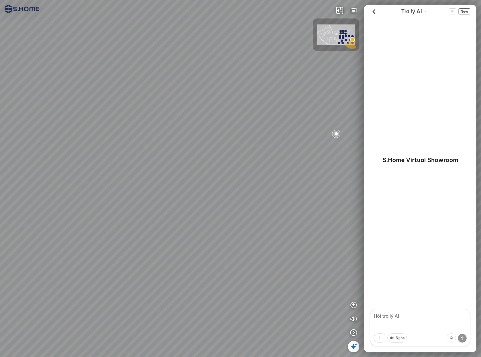
drag, startPoint x: 211, startPoint y: 123, endPoint x: 303, endPoint y: 113, distance: 91.7
click at [303, 113] on div at bounding box center [240, 178] width 481 height 357
drag, startPoint x: 391, startPoint y: 110, endPoint x: 366, endPoint y: 112, distance: 25.2
click at [392, 110] on div "INFO: krpano 1.20.8 (build 2020-09-15) INFO: HTML5/Desktop - Chrome 140.0 - Web…" at bounding box center [240, 178] width 481 height 357
drag, startPoint x: 343, startPoint y: 100, endPoint x: 381, endPoint y: 101, distance: 38.1
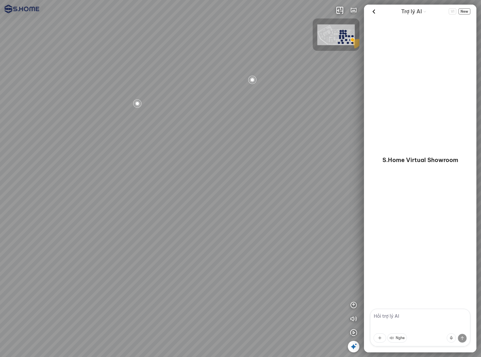
click at [381, 101] on div "INFO: krpano 1.20.8 (build 2020-09-15) INFO: HTML5/Desktop - Chrome 140.0 - Web…" at bounding box center [240, 178] width 481 height 357
drag, startPoint x: 219, startPoint y: 100, endPoint x: 344, endPoint y: 102, distance: 125.8
click at [350, 101] on div at bounding box center [240, 178] width 481 height 357
drag, startPoint x: 92, startPoint y: 103, endPoint x: 287, endPoint y: 106, distance: 195.3
click at [286, 106] on div at bounding box center [240, 178] width 481 height 357
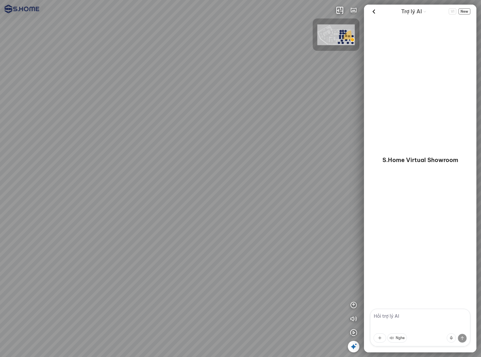
drag, startPoint x: 176, startPoint y: 123, endPoint x: 276, endPoint y: 126, distance: 100.4
click at [276, 126] on div at bounding box center [240, 178] width 481 height 357
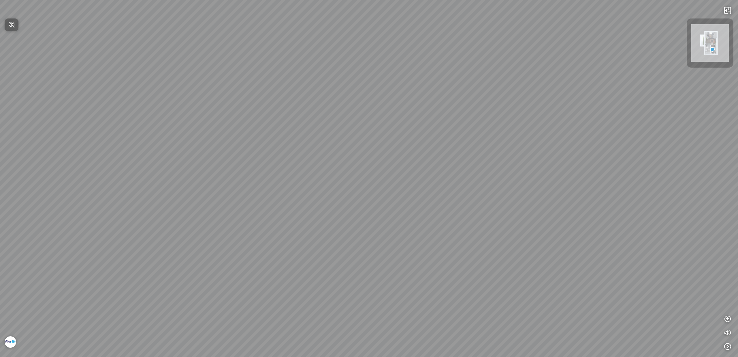
click at [15, 24] on span "Nhấn để bật âm thanh" at bounding box center [15, 24] width 0 height 7
drag, startPoint x: 398, startPoint y: 116, endPoint x: 393, endPoint y: 75, distance: 40.7
click at [393, 78] on div at bounding box center [369, 178] width 738 height 357
click at [370, 271] on div at bounding box center [369, 178] width 738 height 357
drag, startPoint x: 370, startPoint y: 263, endPoint x: 316, endPoint y: 219, distance: 70.4
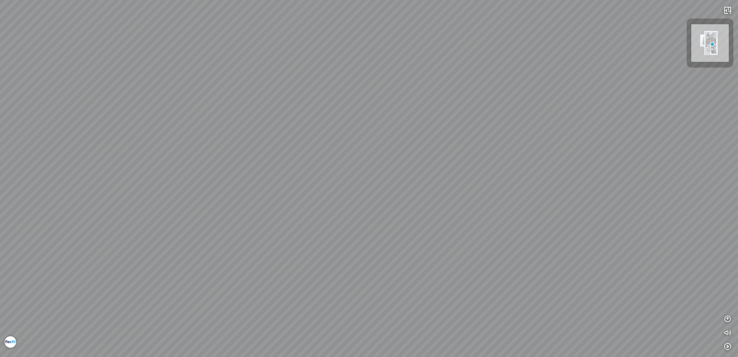
click at [322, 224] on div at bounding box center [369, 178] width 738 height 357
drag, startPoint x: 413, startPoint y: 224, endPoint x: 122, endPoint y: 198, distance: 292.7
click at [166, 202] on div at bounding box center [369, 178] width 738 height 357
drag, startPoint x: 179, startPoint y: 201, endPoint x: 378, endPoint y: 195, distance: 199.1
click at [352, 196] on div at bounding box center [369, 178] width 738 height 357
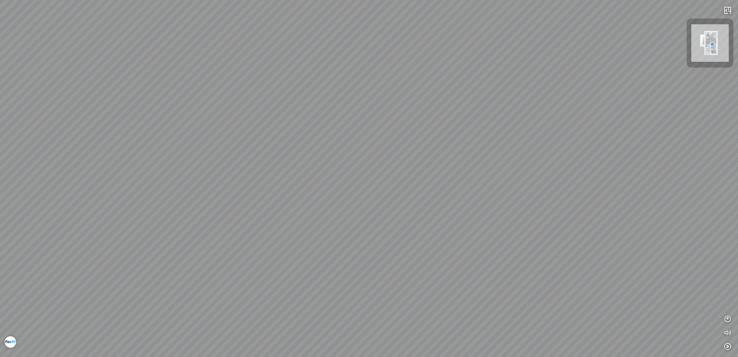
drag, startPoint x: 150, startPoint y: 178, endPoint x: 288, endPoint y: 182, distance: 137.7
click at [313, 177] on div at bounding box center [369, 178] width 738 height 357
drag, startPoint x: 275, startPoint y: 180, endPoint x: 481, endPoint y: 177, distance: 206.0
click at [474, 176] on div at bounding box center [369, 178] width 738 height 357
drag, startPoint x: 493, startPoint y: 179, endPoint x: 453, endPoint y: 215, distance: 53.7
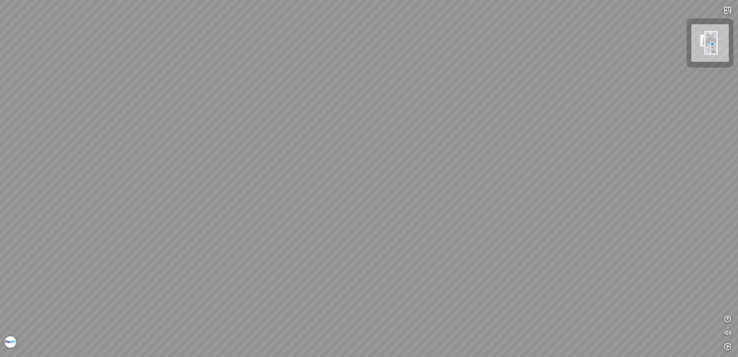
click at [465, 230] on div at bounding box center [369, 178] width 738 height 357
click at [294, 115] on div at bounding box center [369, 178] width 738 height 357
drag, startPoint x: 402, startPoint y: 133, endPoint x: 273, endPoint y: 125, distance: 129.8
click at [283, 126] on div at bounding box center [369, 178] width 738 height 357
drag, startPoint x: 383, startPoint y: 137, endPoint x: 251, endPoint y: 127, distance: 131.9
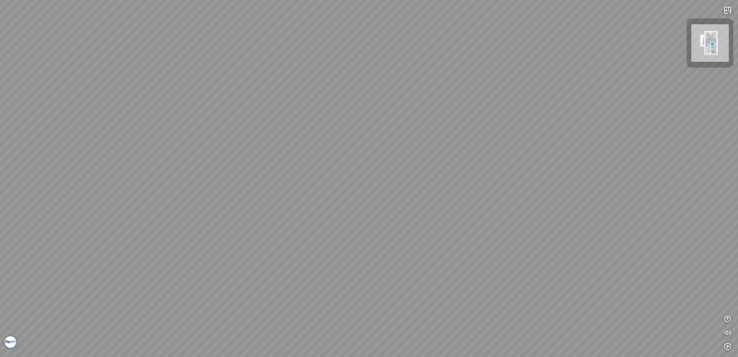
click at [255, 128] on div at bounding box center [369, 178] width 738 height 357
drag, startPoint x: 328, startPoint y: 149, endPoint x: 309, endPoint y: 74, distance: 77.9
click at [309, 80] on div at bounding box center [369, 178] width 738 height 357
click at [172, 155] on div at bounding box center [369, 178] width 738 height 357
drag, startPoint x: 174, startPoint y: 141, endPoint x: 403, endPoint y: 137, distance: 229.4
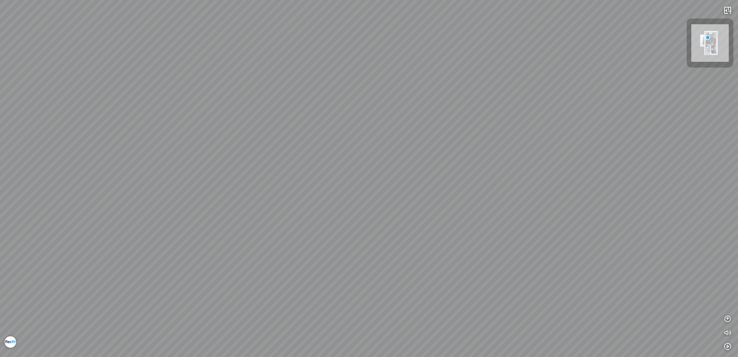
click at [393, 138] on div at bounding box center [369, 178] width 738 height 357
click at [438, 130] on div at bounding box center [369, 178] width 738 height 357
click at [433, 183] on div at bounding box center [369, 178] width 738 height 357
drag, startPoint x: 429, startPoint y: 220, endPoint x: 433, endPoint y: 170, distance: 50.1
click at [433, 170] on div "White Fusion™ - BQ8825 - by Vicostone Venatino® - BQ8660 - by Vicostone Venatin…" at bounding box center [369, 178] width 738 height 357
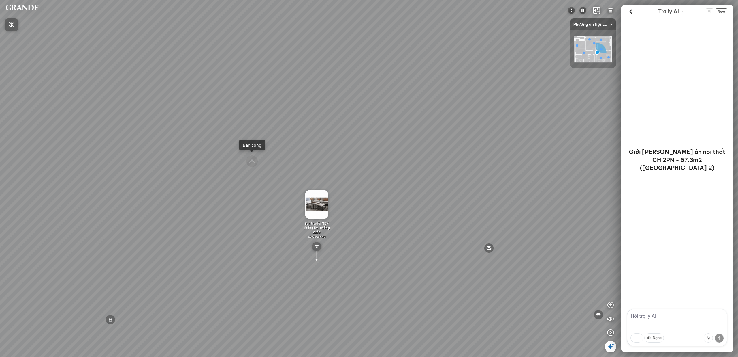
click at [486, 191] on div at bounding box center [369, 178] width 738 height 357
drag, startPoint x: 501, startPoint y: 181, endPoint x: 396, endPoint y: 174, distance: 105.2
click at [397, 174] on div "Bàn ăn MDF chống ẩm, chống xước 2.890.000 VND Ghế ăn bọc da 1.450.000 VND Sofa …" at bounding box center [369, 178] width 738 height 357
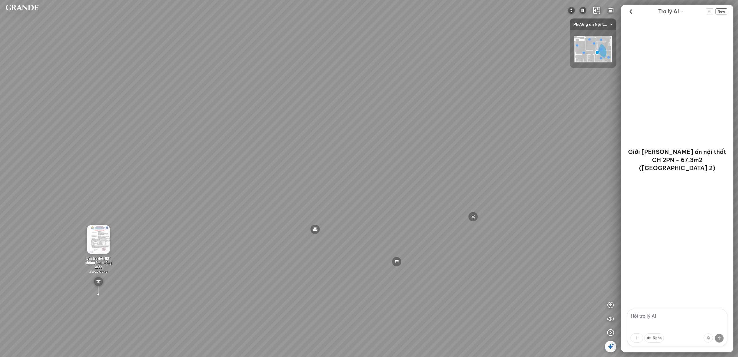
drag, startPoint x: 467, startPoint y: 176, endPoint x: 352, endPoint y: 176, distance: 115.1
click at [366, 176] on div "Bàn ăn MDF chống ẩm, chống xước 2.890.000 VND Ghế ăn bọc da 1.450.000 VND Sofa …" at bounding box center [369, 178] width 738 height 357
drag, startPoint x: 378, startPoint y: 176, endPoint x: 317, endPoint y: 177, distance: 61.8
click at [329, 177] on div "Bàn ăn MDF chống ẩm, chống xước 2.890.000 VND Ghế ăn bọc da 1.450.000 VND Sofa …" at bounding box center [369, 178] width 738 height 357
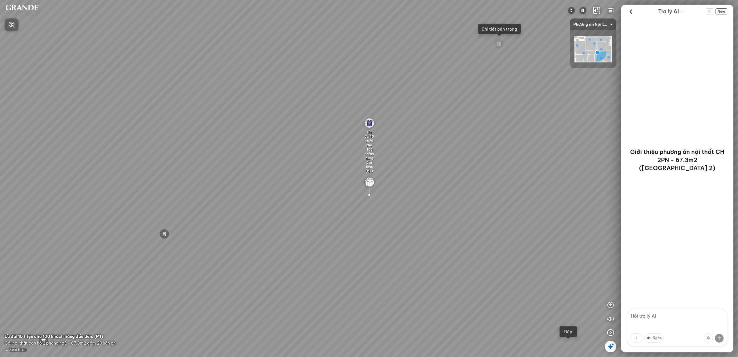
click at [341, 107] on div at bounding box center [369, 178] width 738 height 357
drag, startPoint x: 354, startPoint y: 72, endPoint x: 206, endPoint y: 67, distance: 147.8
click at [206, 66] on div "Bàn ăn MDF chống ẩm, chống xước 2.890.000 VND Ghế ăn bọc da 1.450.000 VND Sofa …" at bounding box center [369, 178] width 738 height 357
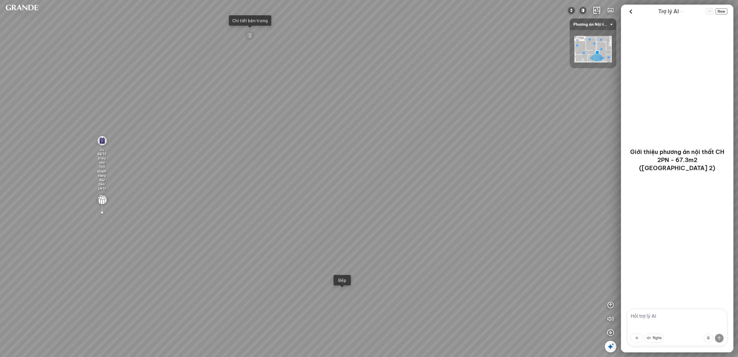
click at [249, 97] on div "Bàn ăn MDF chống ẩm, chống xước 2.890.000 VND Ghế ăn bọc da 1.450.000 VND Sofa …" at bounding box center [369, 178] width 738 height 357
